Goal: Find specific page/section: Find specific page/section

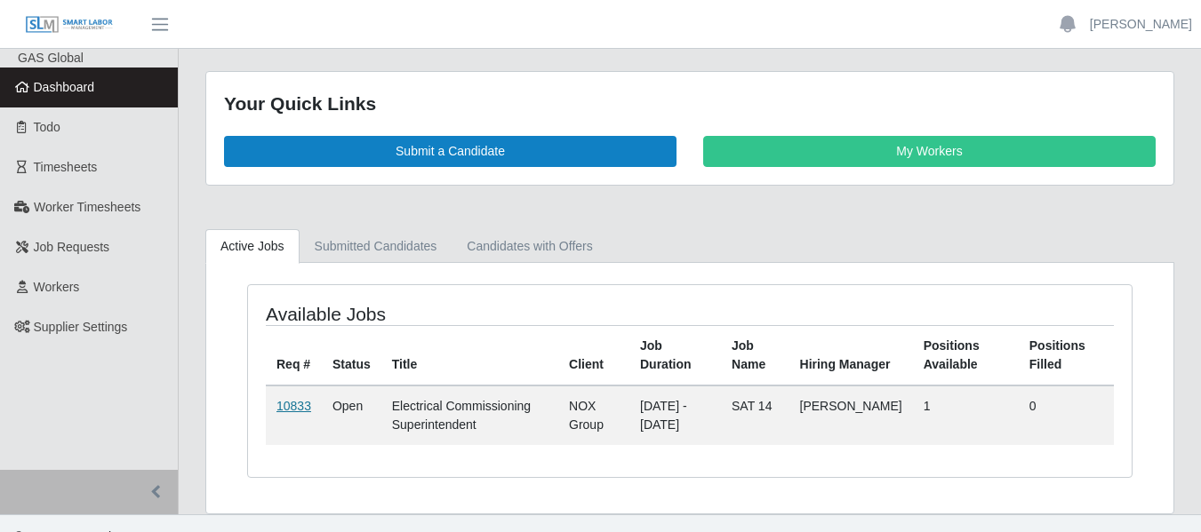
click at [288, 402] on link "10833" at bounding box center [293, 406] width 35 height 14
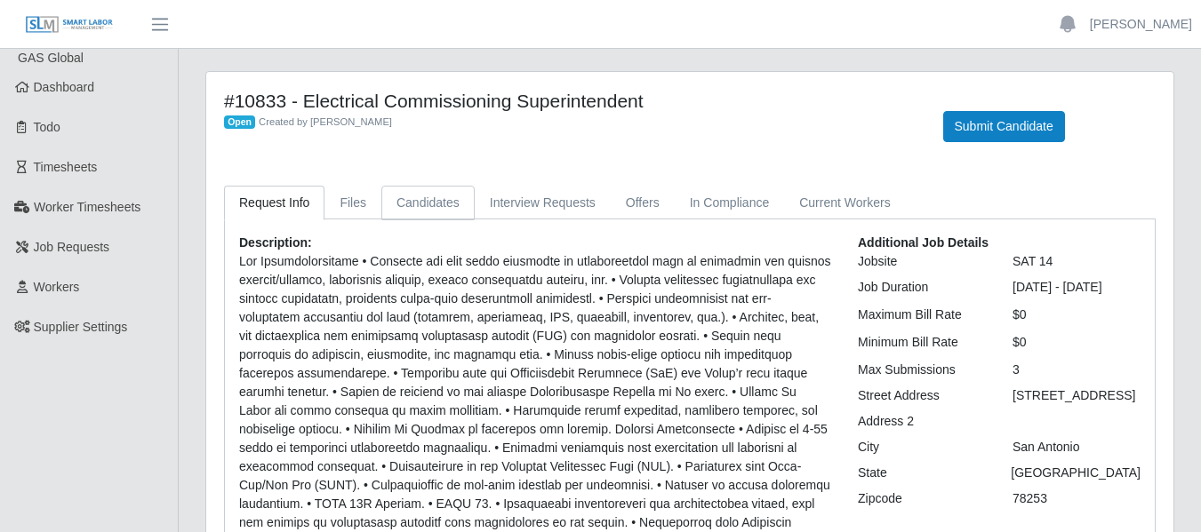
click at [421, 192] on link "Candidates" at bounding box center [427, 203] width 93 height 35
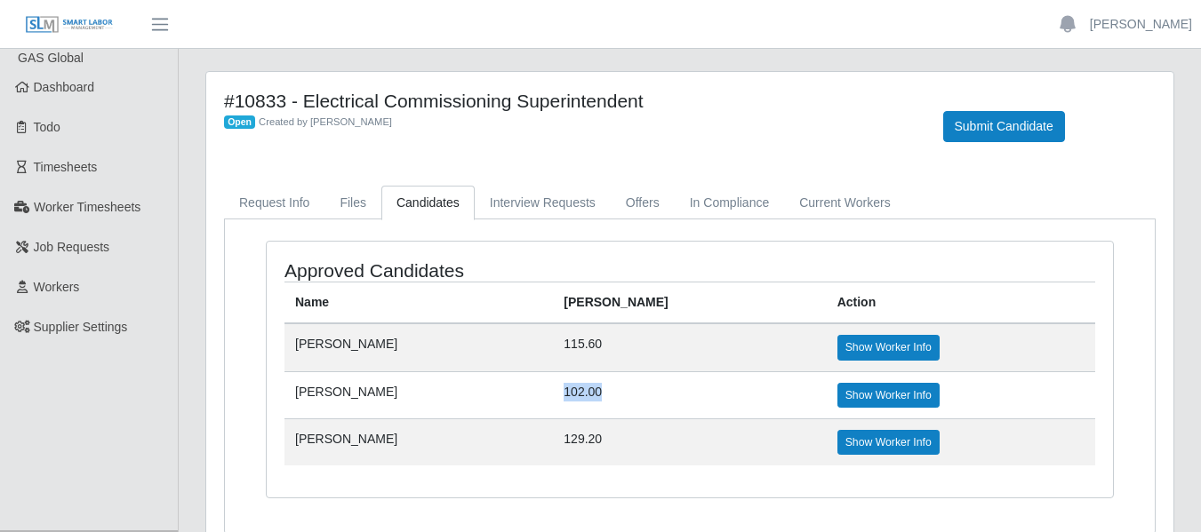
drag, startPoint x: 604, startPoint y: 389, endPoint x: 564, endPoint y: 393, distance: 40.2
click at [564, 393] on td "102.00" at bounding box center [689, 394] width 273 height 47
copy td "102.00"
click at [593, 441] on td "129.20" at bounding box center [689, 442] width 273 height 47
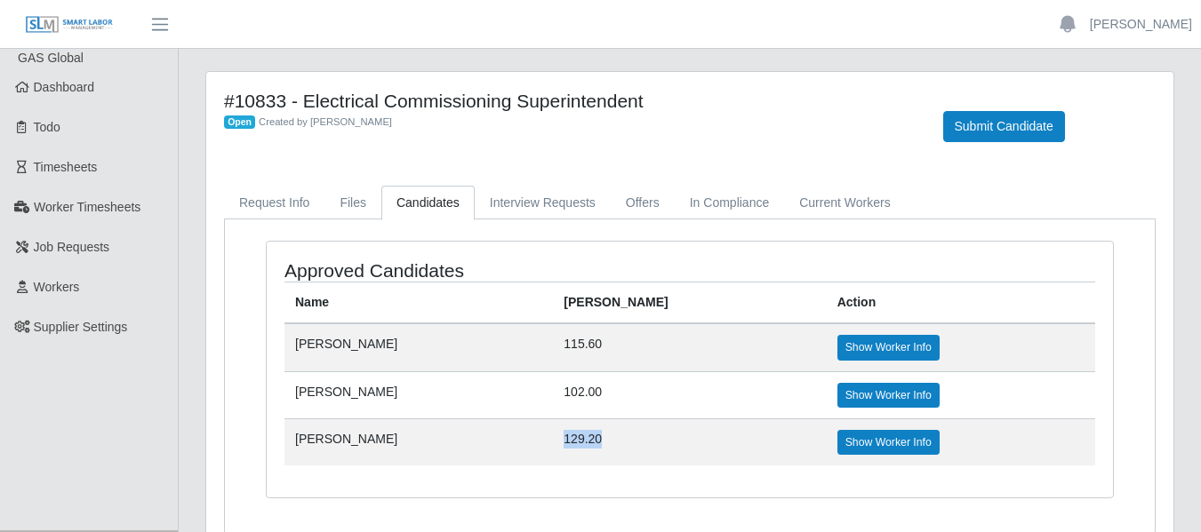
copy td "129.20"
